Goal: Information Seeking & Learning: Learn about a topic

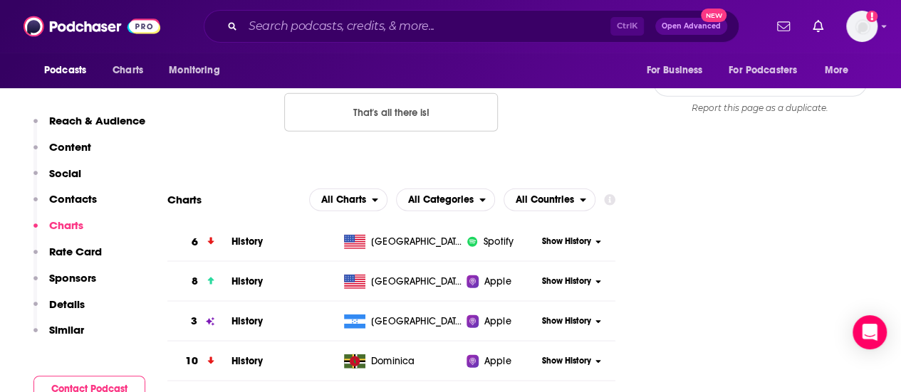
scroll to position [1625, 0]
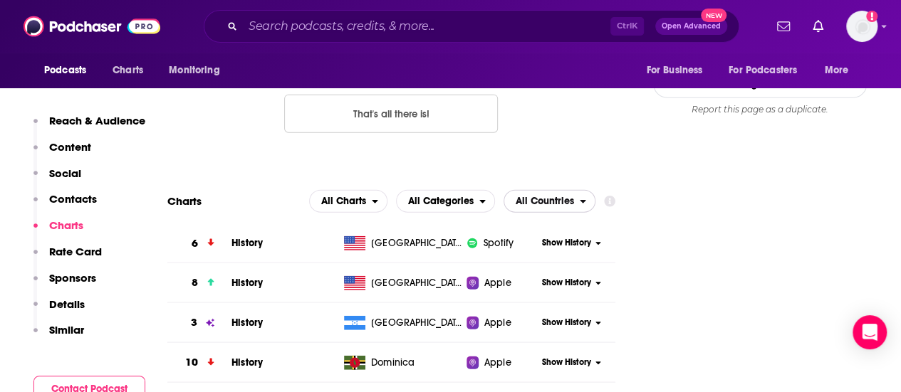
click at [535, 196] on span "All Countries" at bounding box center [544, 201] width 58 height 10
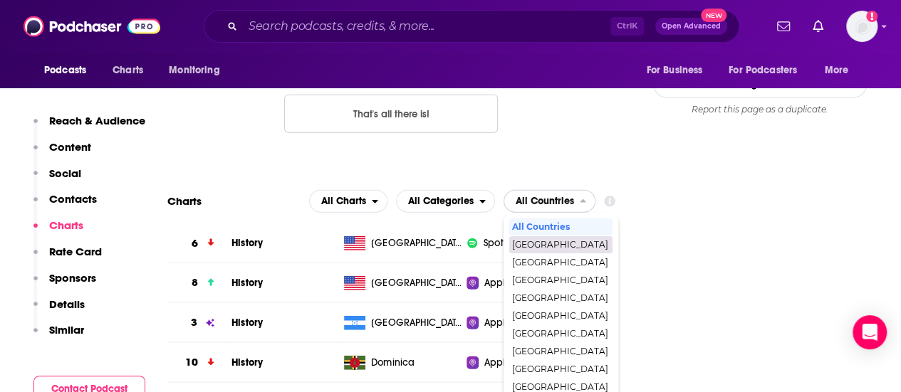
click at [545, 241] on span "[GEOGRAPHIC_DATA]" at bounding box center [560, 245] width 96 height 9
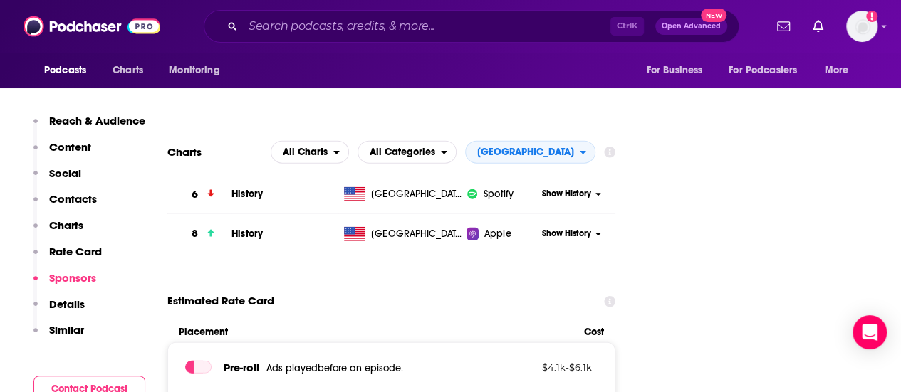
scroll to position [1653, 0]
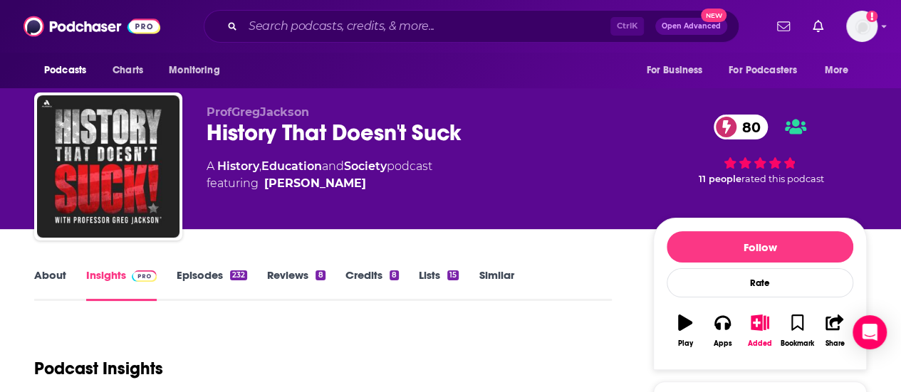
scroll to position [0, 0]
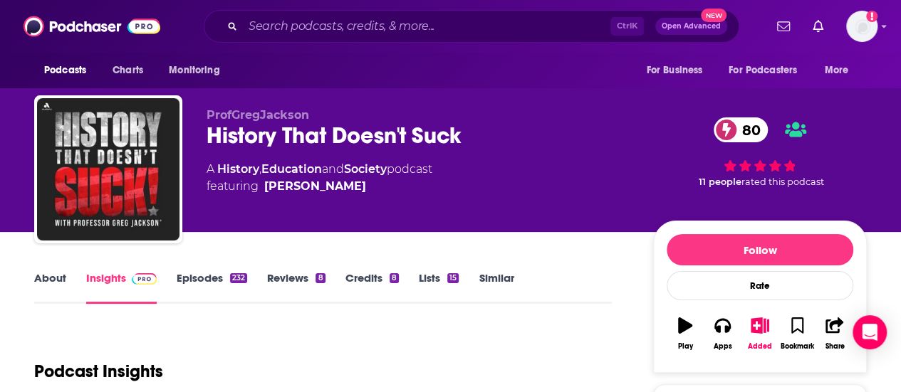
click at [645, 206] on div "ProfGregJackson History That Doesn't Suck 80 A History , Education and Society …" at bounding box center [536, 172] width 660 height 128
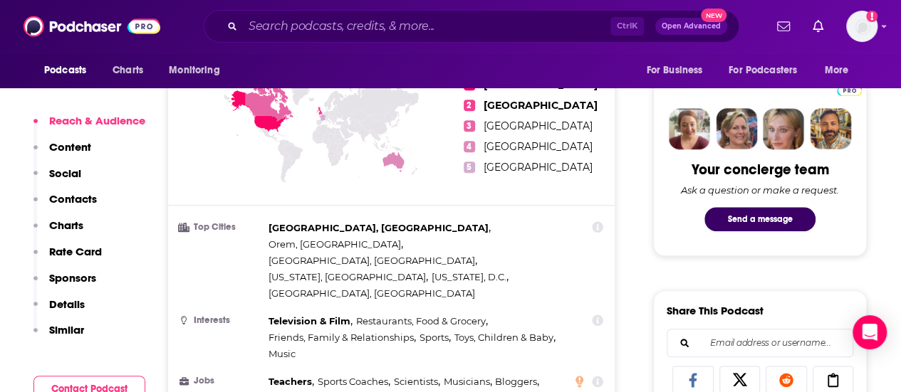
scroll to position [626, 0]
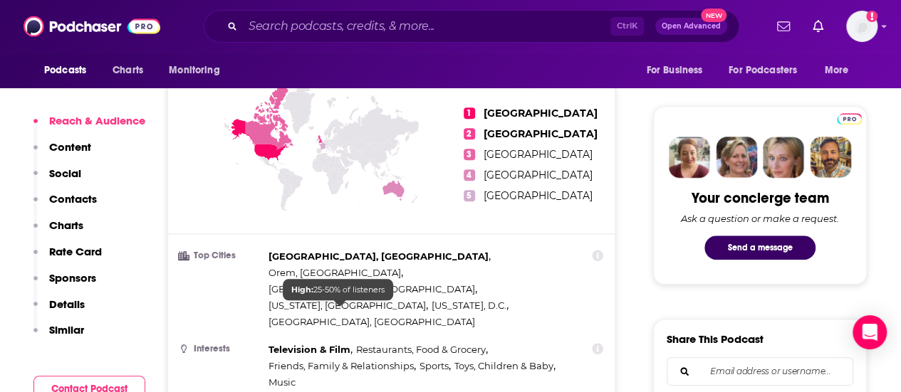
click at [313, 285] on span "High: 25-50% of listeners" at bounding box center [337, 290] width 93 height 10
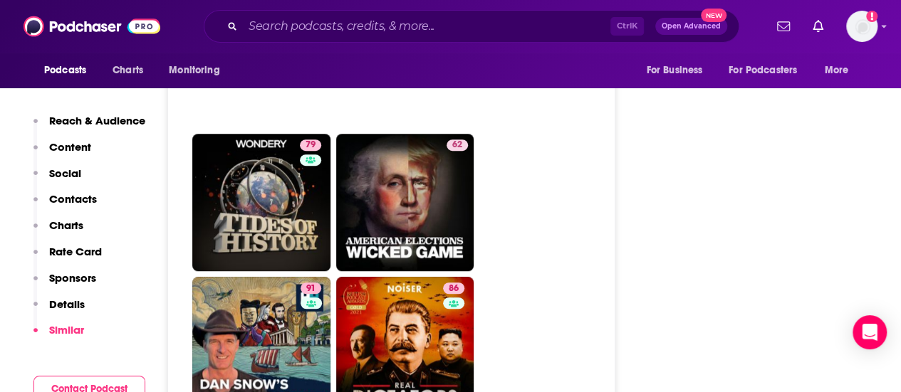
scroll to position [3132, 0]
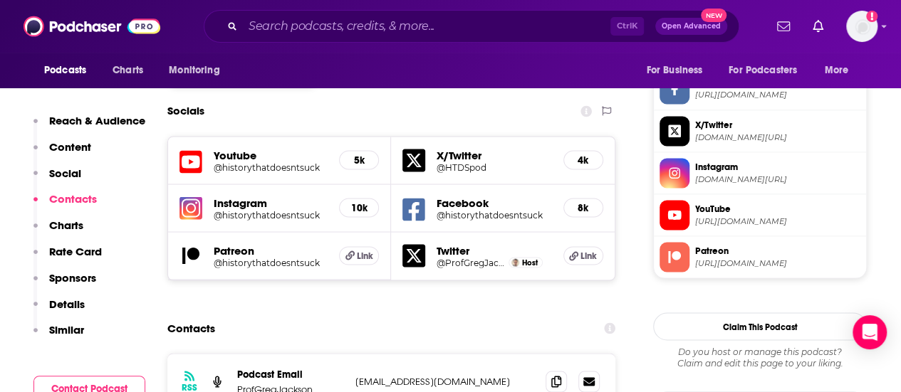
scroll to position [1196, 0]
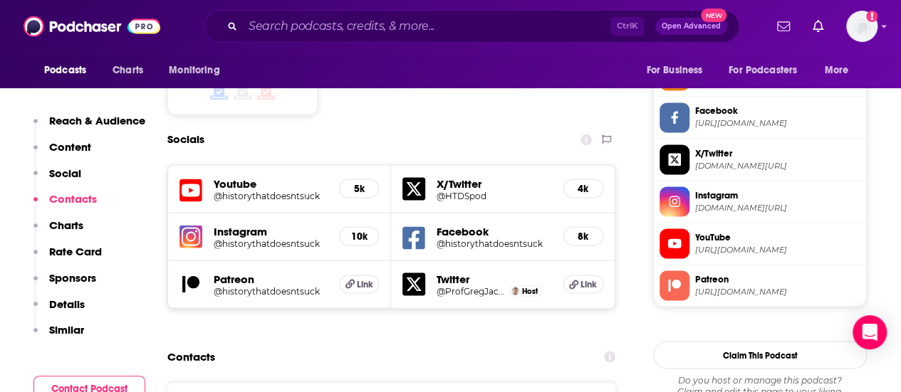
click at [352, 343] on div "Contacts" at bounding box center [391, 356] width 448 height 27
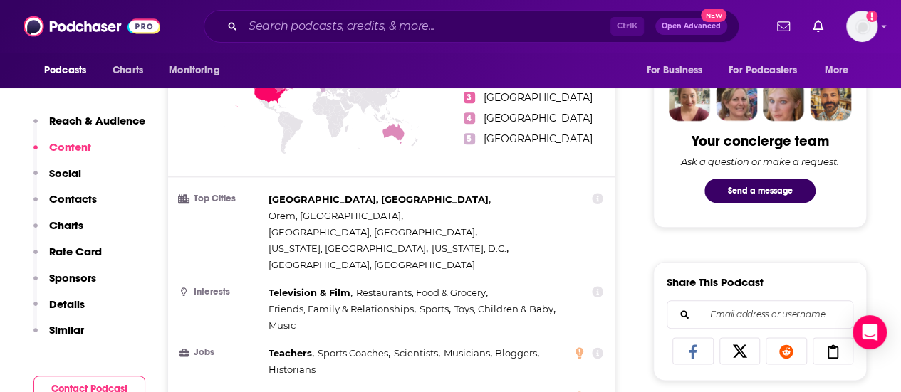
click at [352, 287] on ul "Top Cities [GEOGRAPHIC_DATA], [GEOGRAPHIC_DATA] , [GEOGRAPHIC_DATA], [GEOGRAPHI…" at bounding box center [391, 306] width 424 height 231
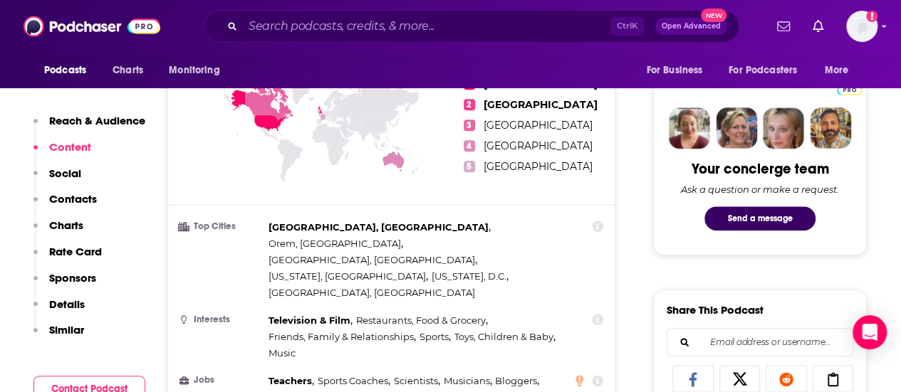
click at [352, 287] on ul "Top Cities [GEOGRAPHIC_DATA], [GEOGRAPHIC_DATA] , [GEOGRAPHIC_DATA], [GEOGRAPHI…" at bounding box center [391, 334] width 424 height 231
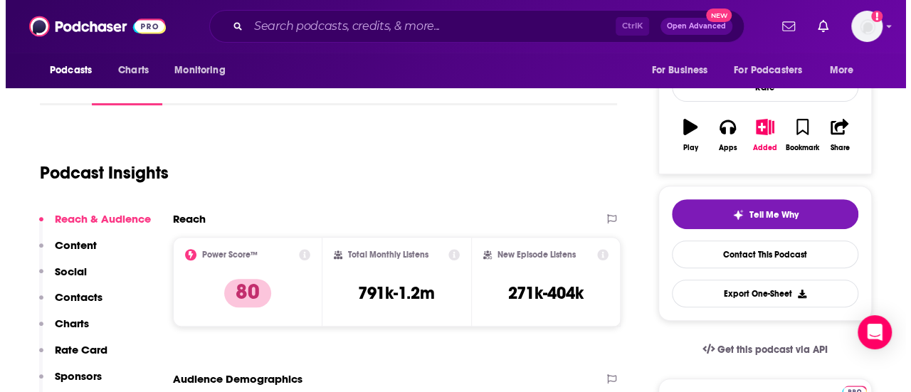
scroll to position [0, 0]
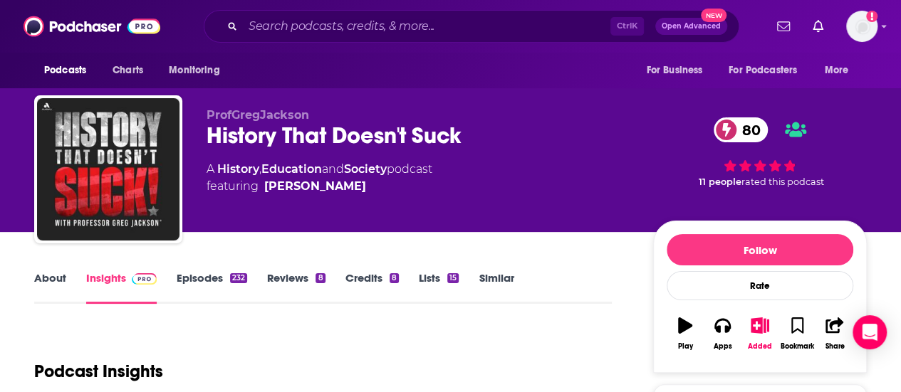
click at [250, 169] on link "History" at bounding box center [238, 169] width 42 height 14
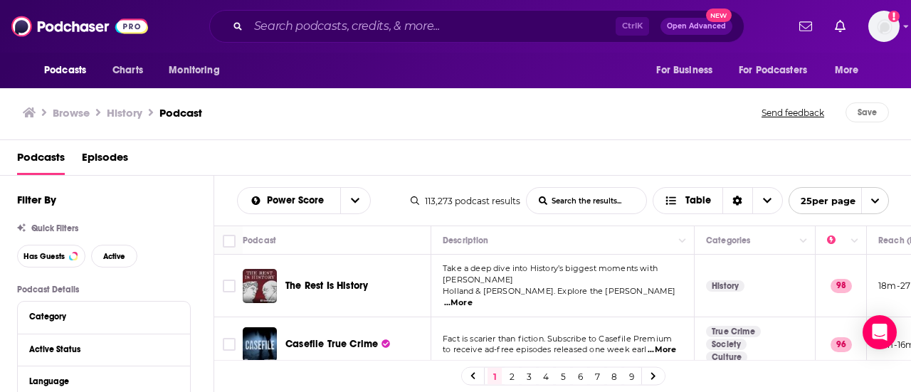
click at [248, 105] on div "Browse History Podcast" at bounding box center [393, 113] width 740 height 20
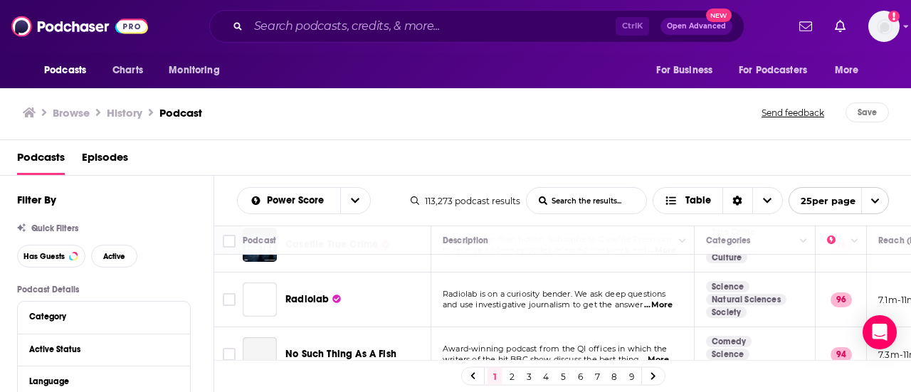
scroll to position [109, 0]
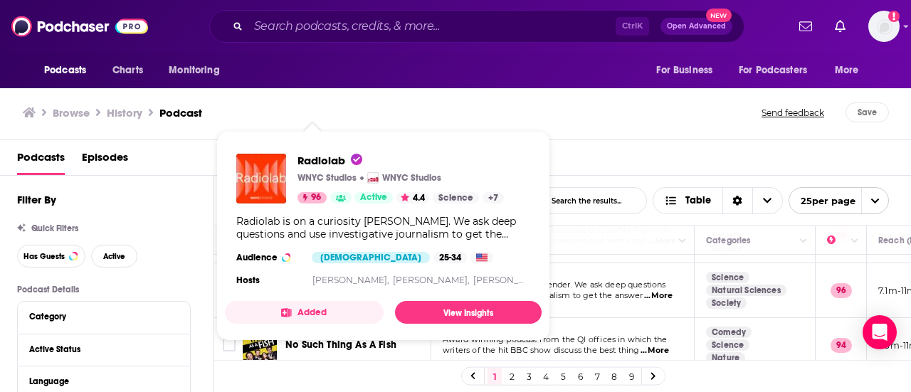
drag, startPoint x: 295, startPoint y: 281, endPoint x: 241, endPoint y: 98, distance: 191.5
click at [241, 98] on div "Browse History Podcast Send feedback Save" at bounding box center [456, 112] width 912 height 55
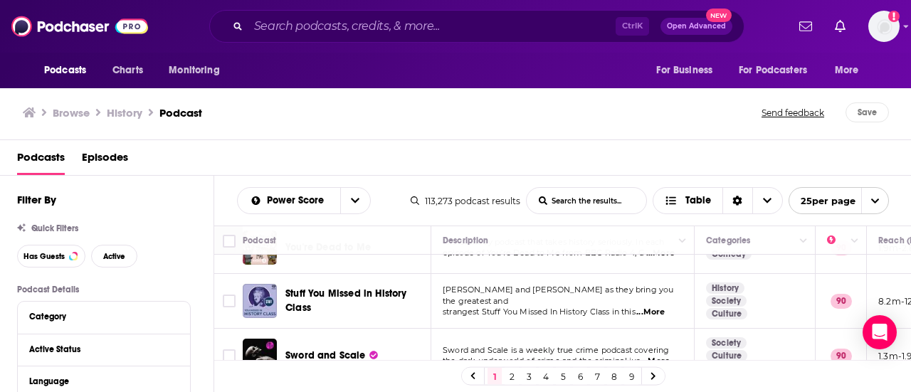
scroll to position [788, 0]
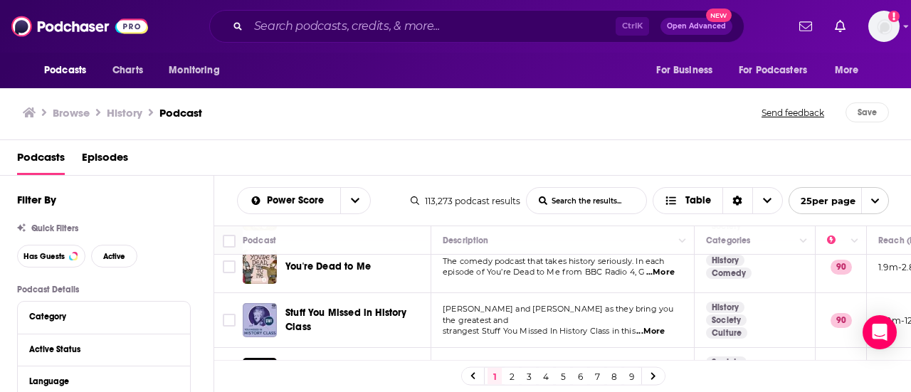
click at [319, 143] on div "Podcasts Episodes" at bounding box center [456, 158] width 912 height 36
click at [359, 125] on div "Browse History Podcast Send feedback Save" at bounding box center [456, 112] width 912 height 55
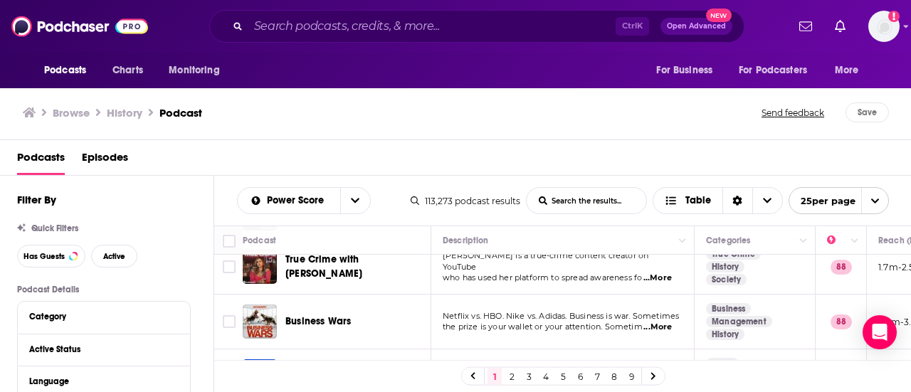
scroll to position [1250, 0]
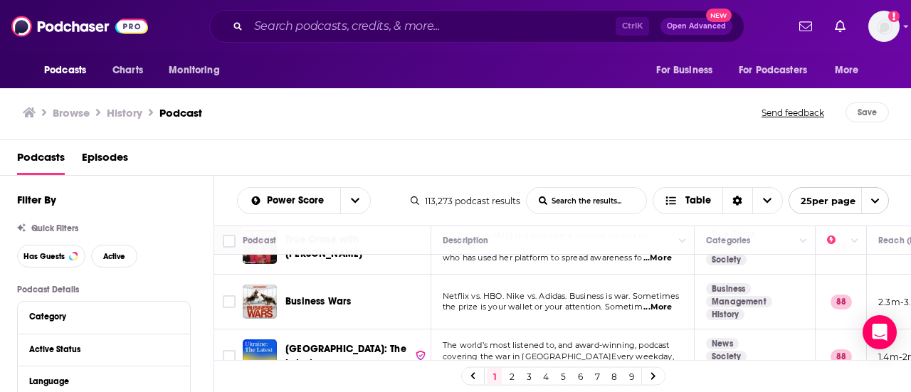
click at [513, 372] on link "2" at bounding box center [512, 376] width 14 height 17
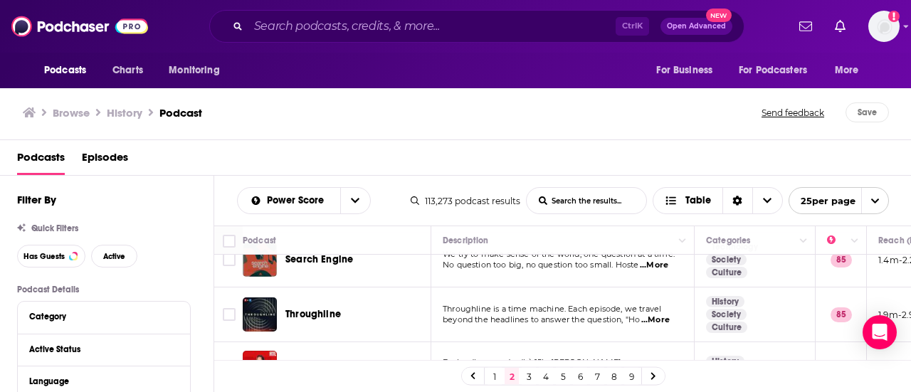
scroll to position [892, 0]
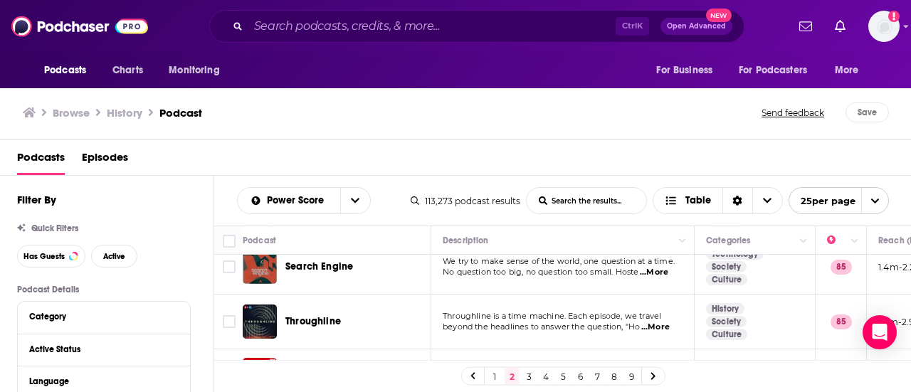
click at [659, 322] on span "...More" at bounding box center [655, 327] width 28 height 11
